Goal: Use online tool/utility: Utilize a website feature to perform a specific function

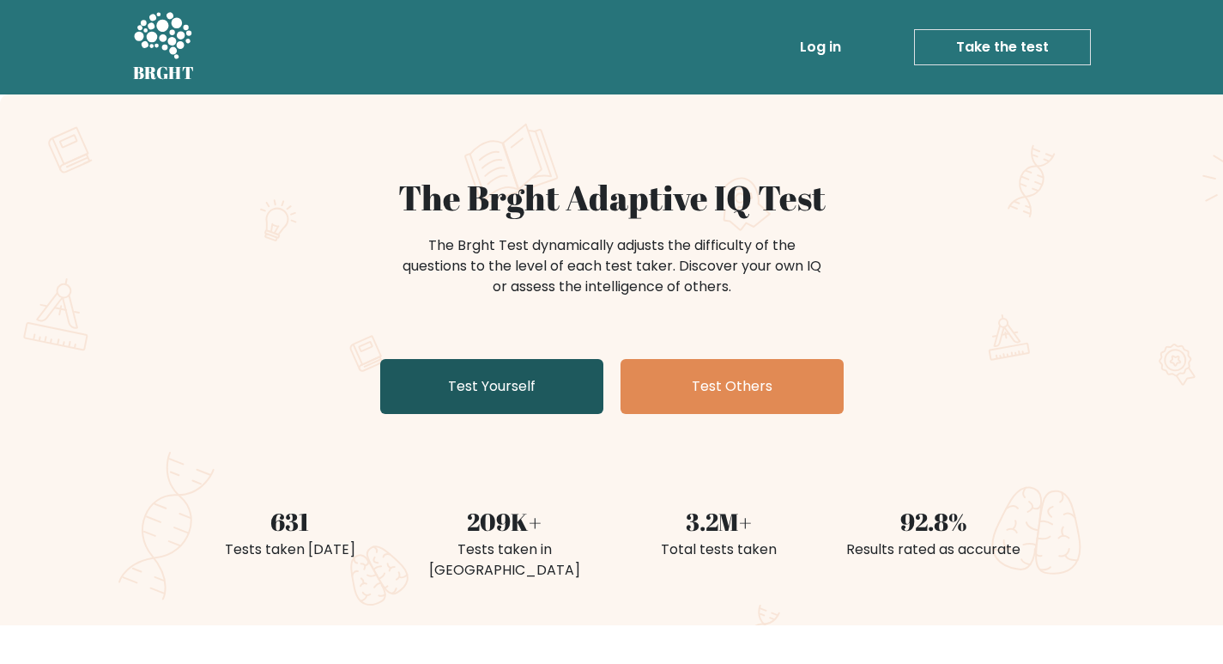
click at [538, 382] on link "Test Yourself" at bounding box center [491, 386] width 223 height 55
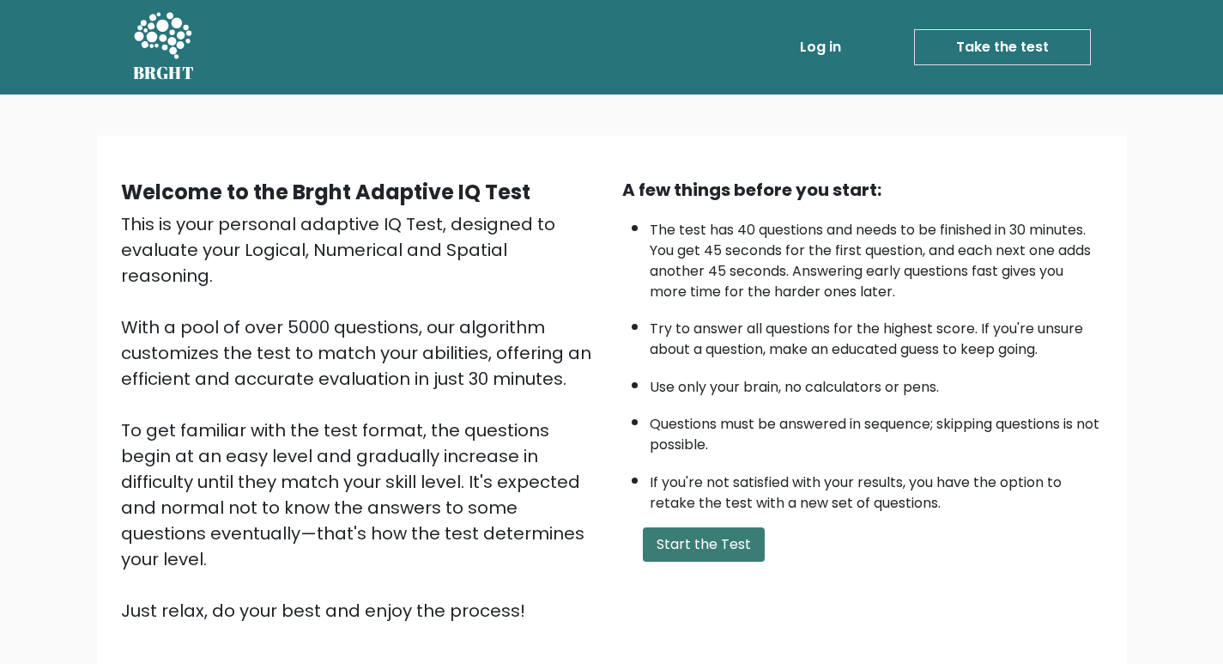
click at [658, 537] on button "Start the Test" at bounding box center [704, 544] width 122 height 34
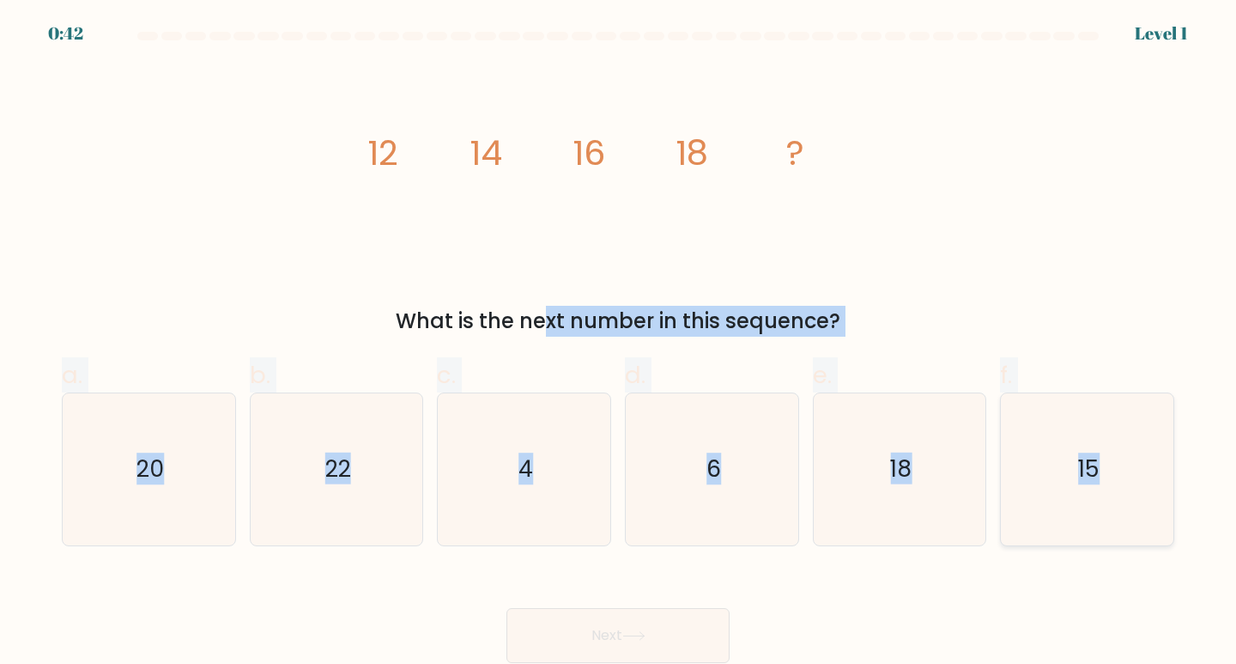
drag, startPoint x: 377, startPoint y: 299, endPoint x: 1166, endPoint y: 487, distance: 811.0
click at [1166, 487] on form at bounding box center [618, 347] width 1236 height 631
copy form "What is the next number in this sequence? a. 20 b. 22 c. 4 d. 6 e. 18 f. 15"
